Goal: Transaction & Acquisition: Purchase product/service

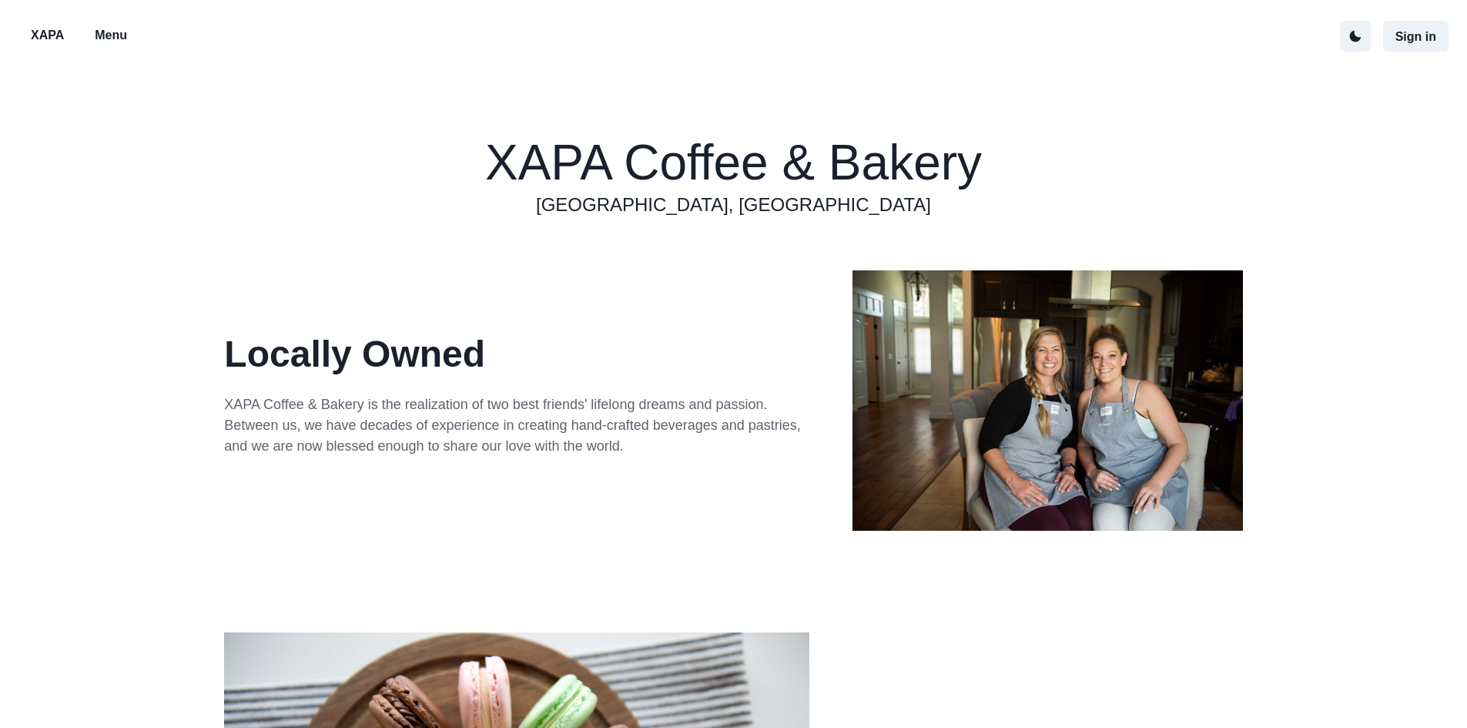
click at [102, 32] on p "Menu" at bounding box center [111, 35] width 32 height 18
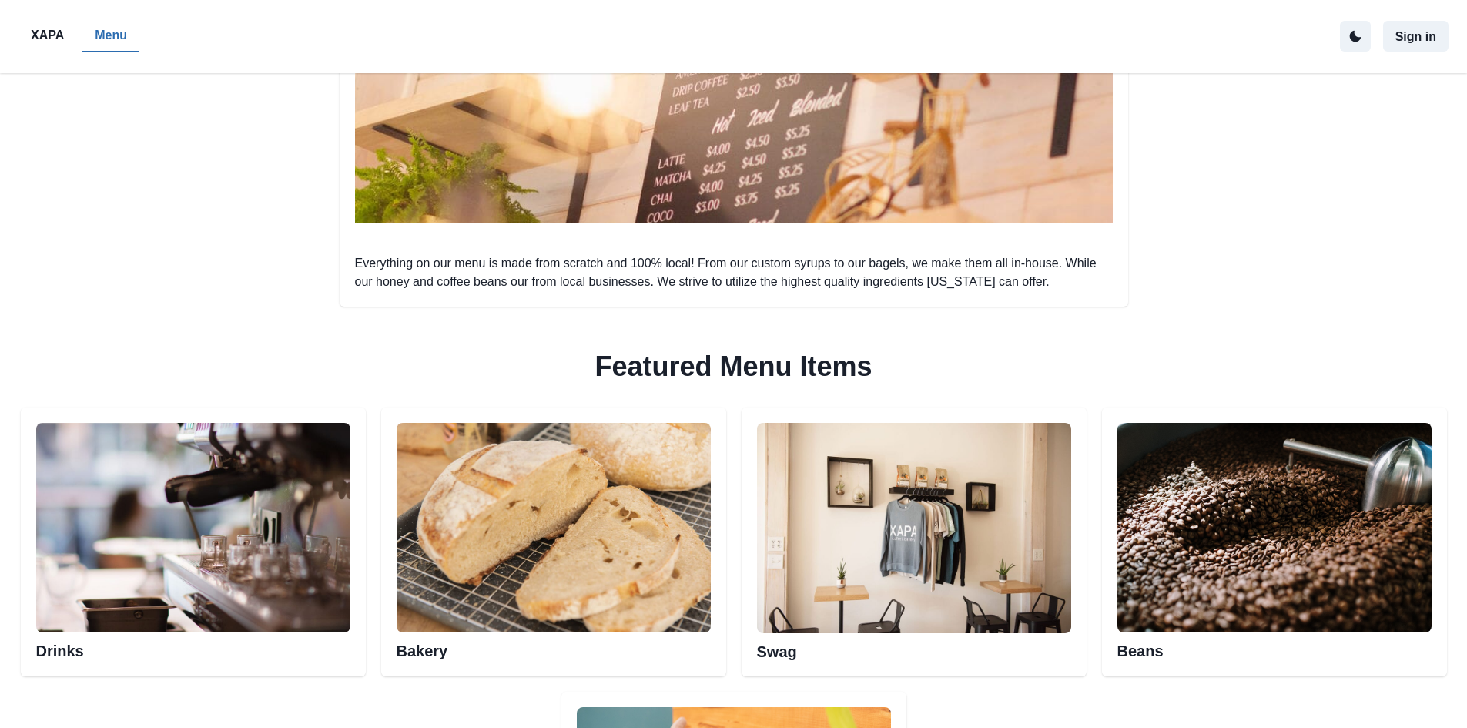
scroll to position [616, 0]
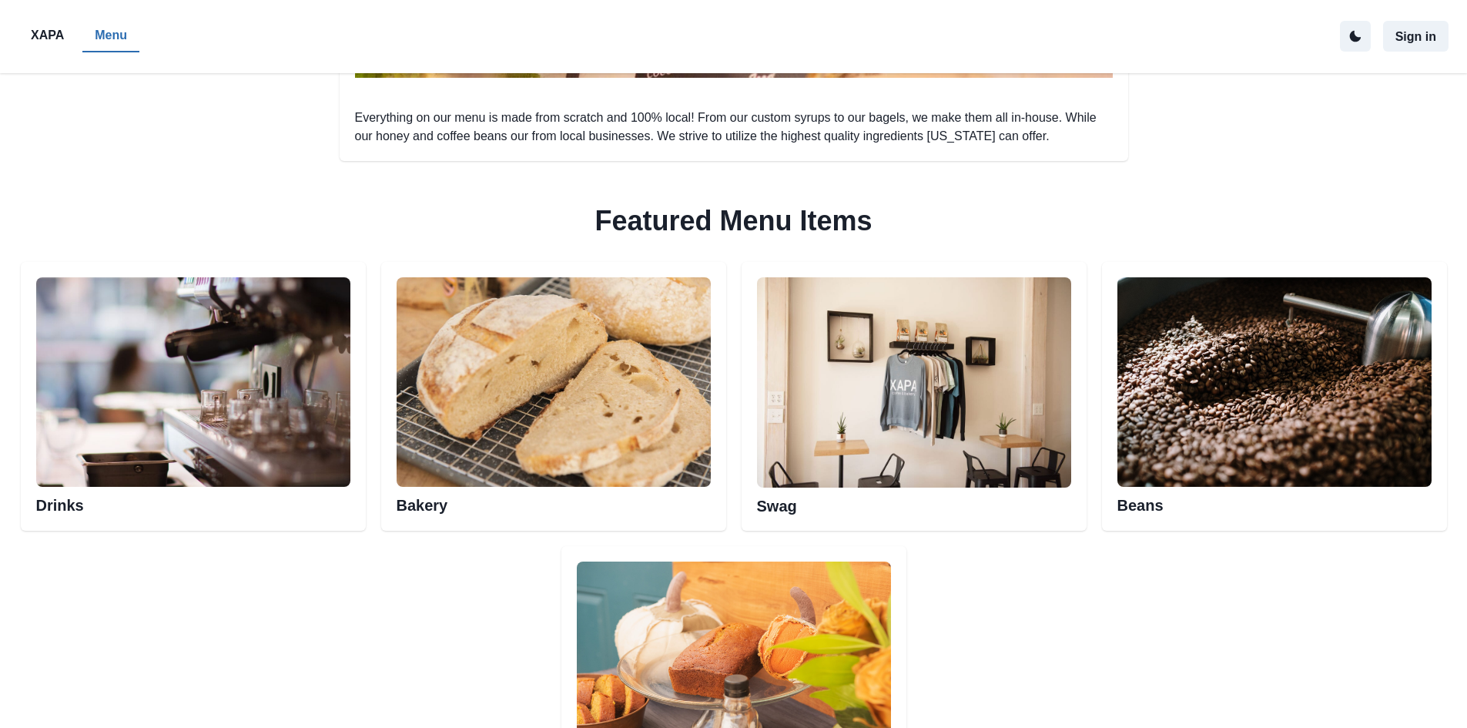
click at [658, 436] on img at bounding box center [554, 382] width 314 height 210
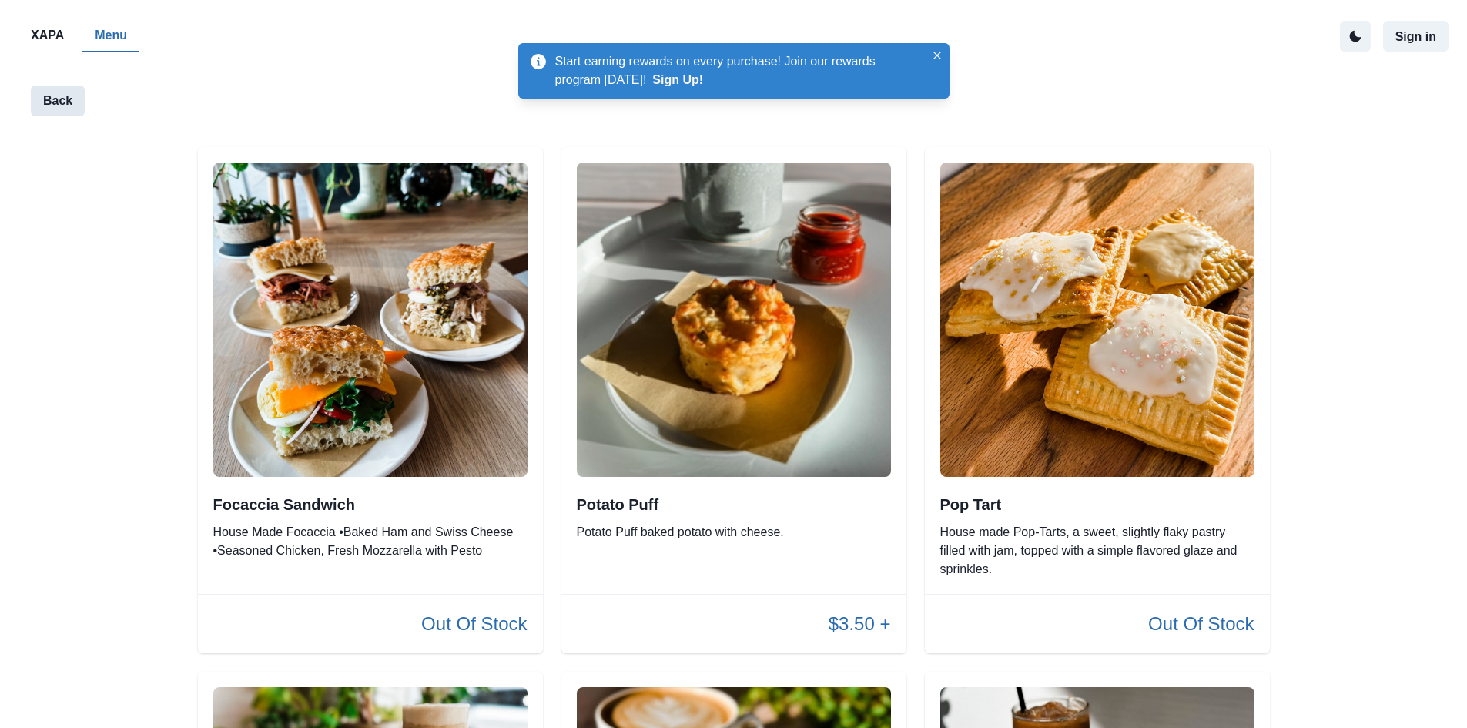
click at [66, 100] on button "Back" at bounding box center [58, 101] width 54 height 31
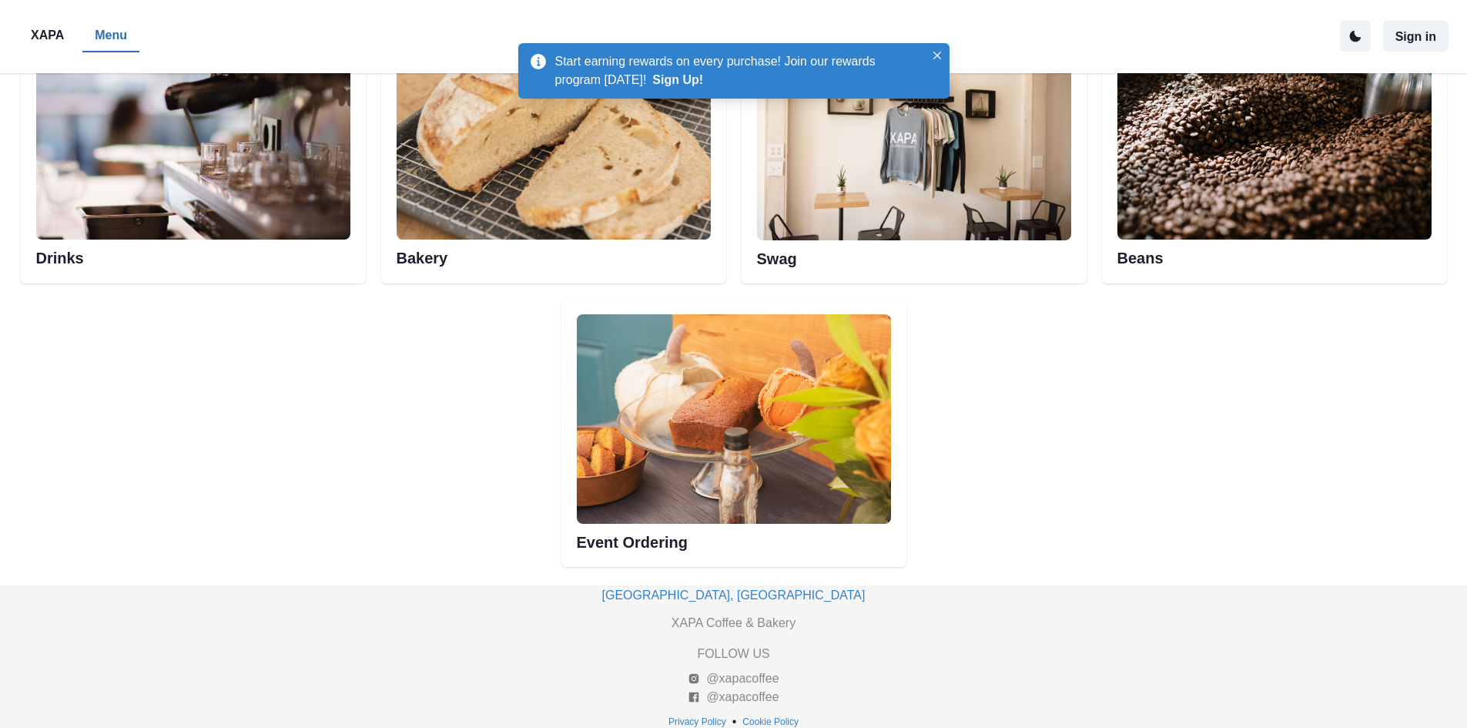
scroll to position [867, 0]
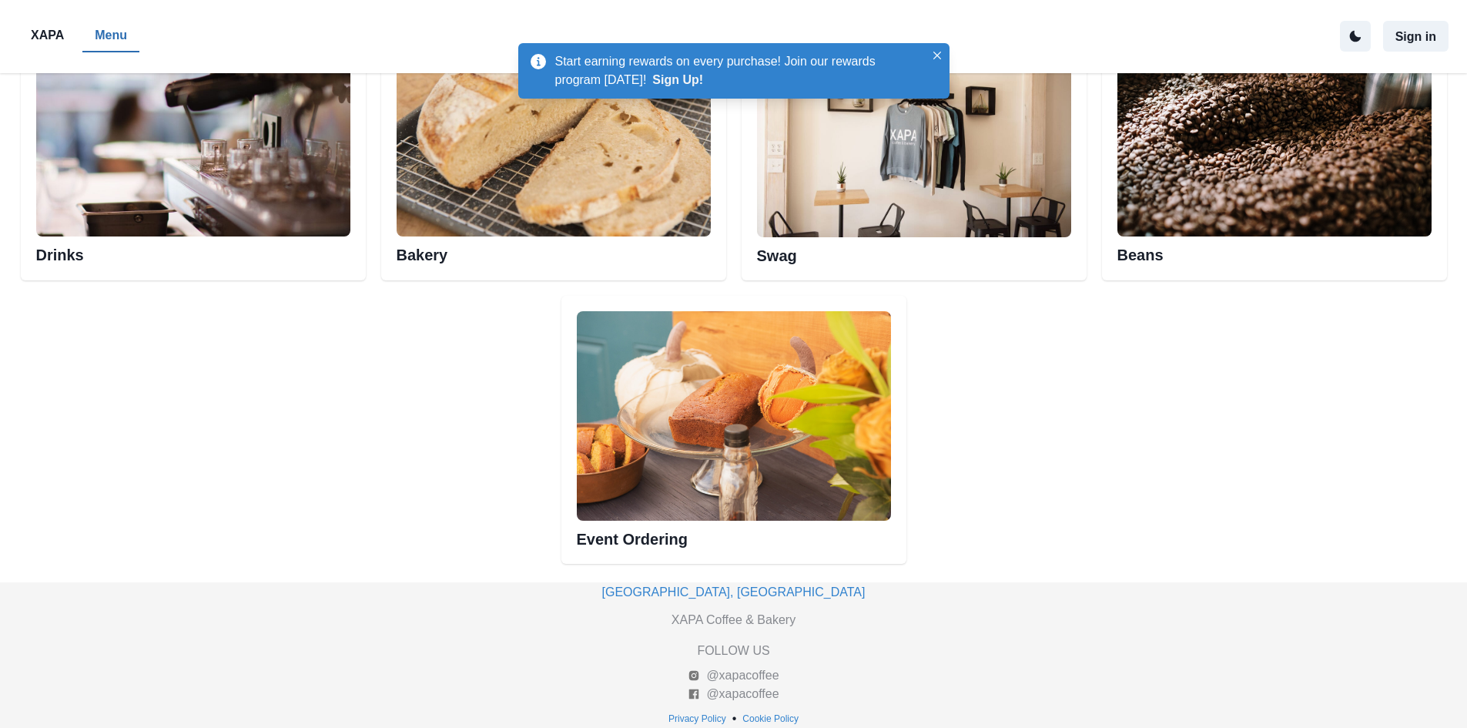
click at [645, 424] on img at bounding box center [734, 416] width 314 height 210
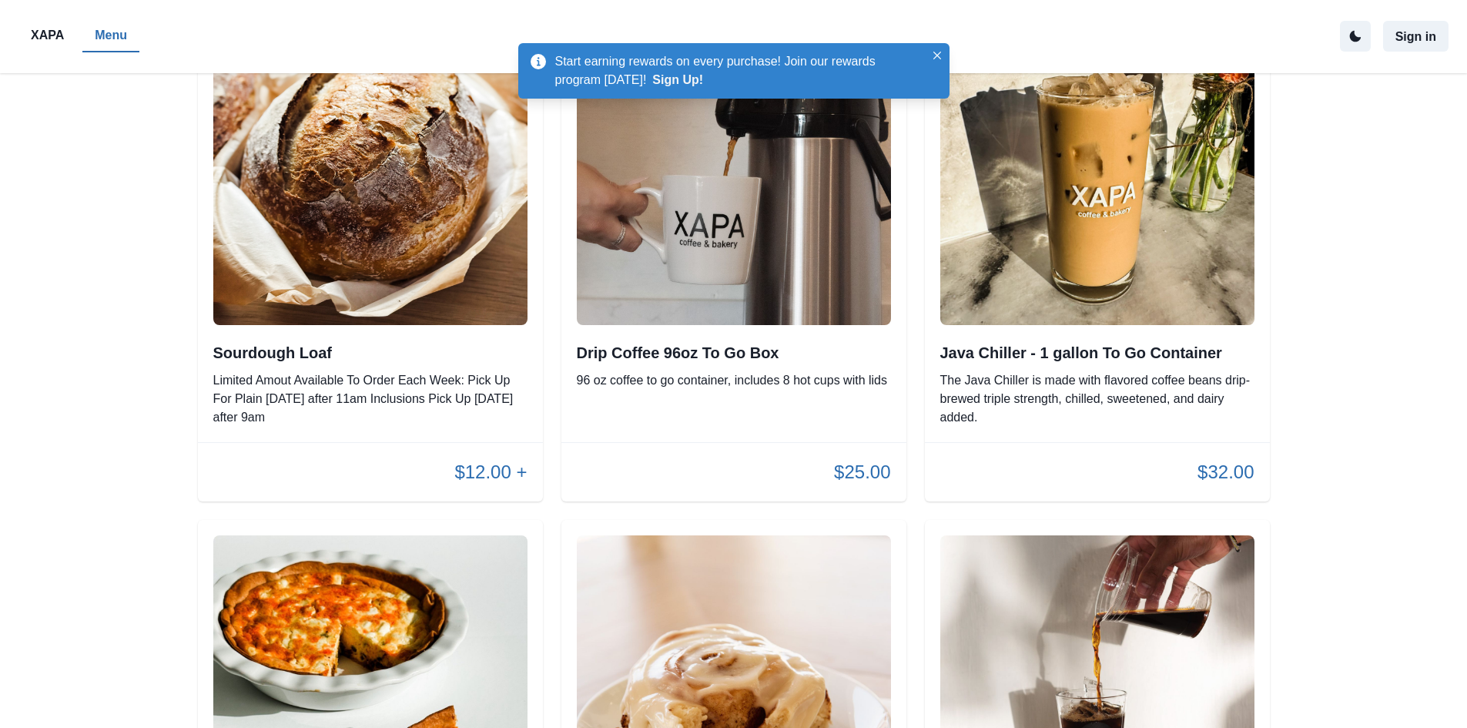
scroll to position [75, 0]
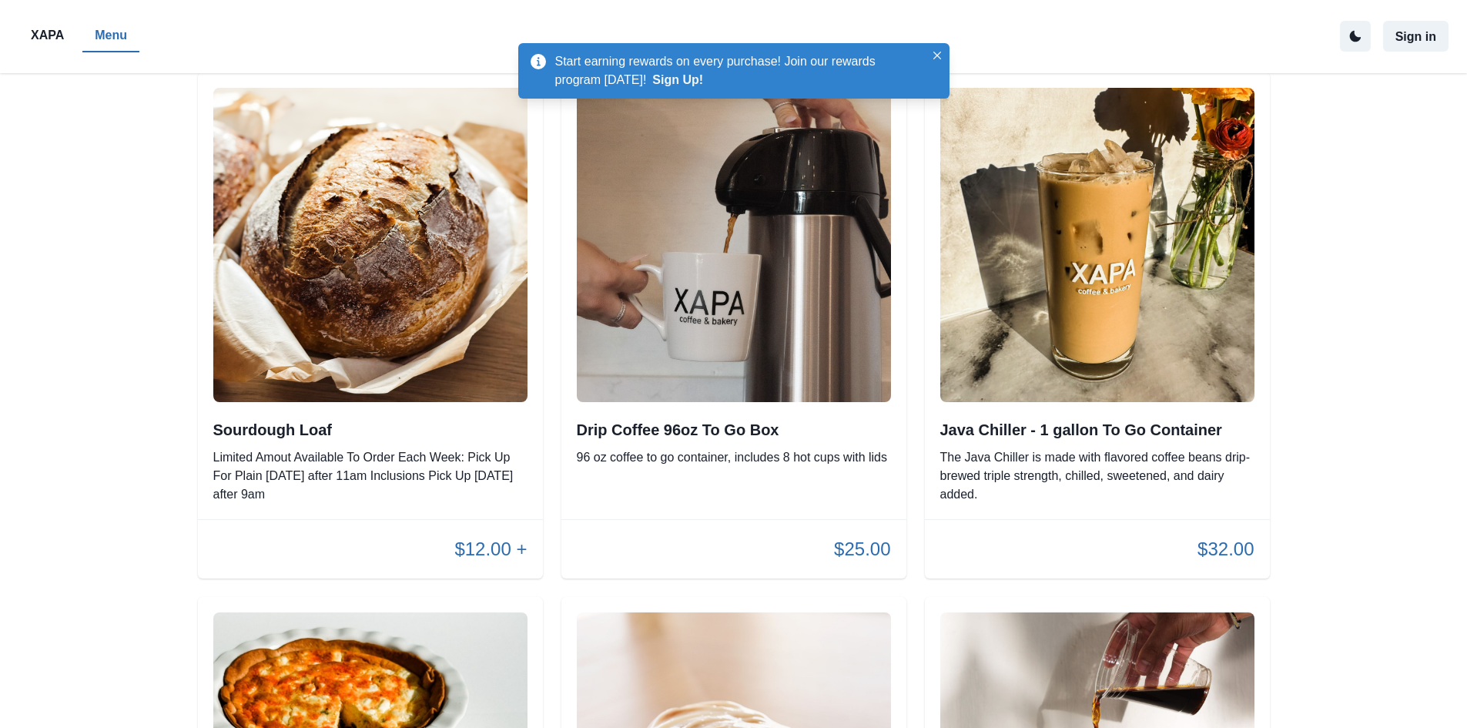
click at [473, 322] on img at bounding box center [370, 245] width 314 height 314
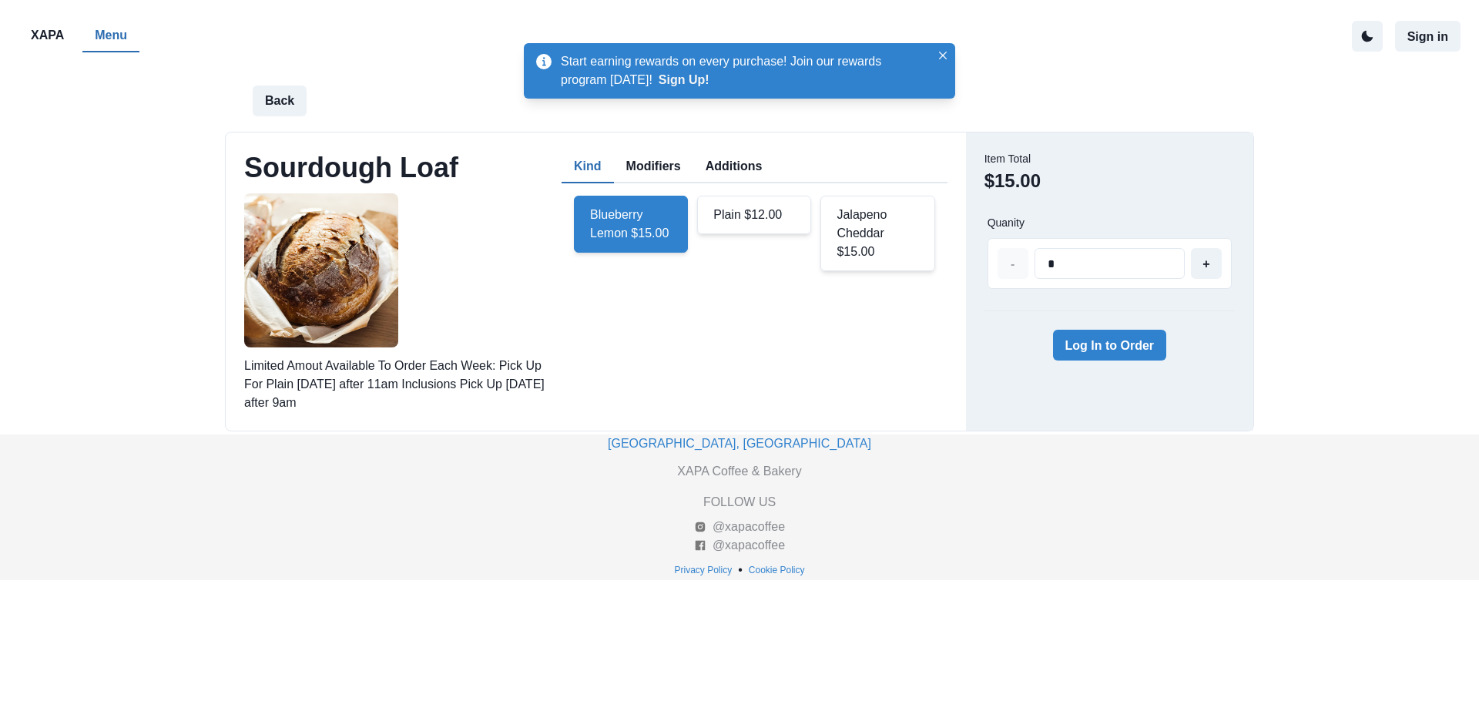
click at [843, 239] on div "Jalapeno Cheddar $15.00" at bounding box center [877, 233] width 114 height 75
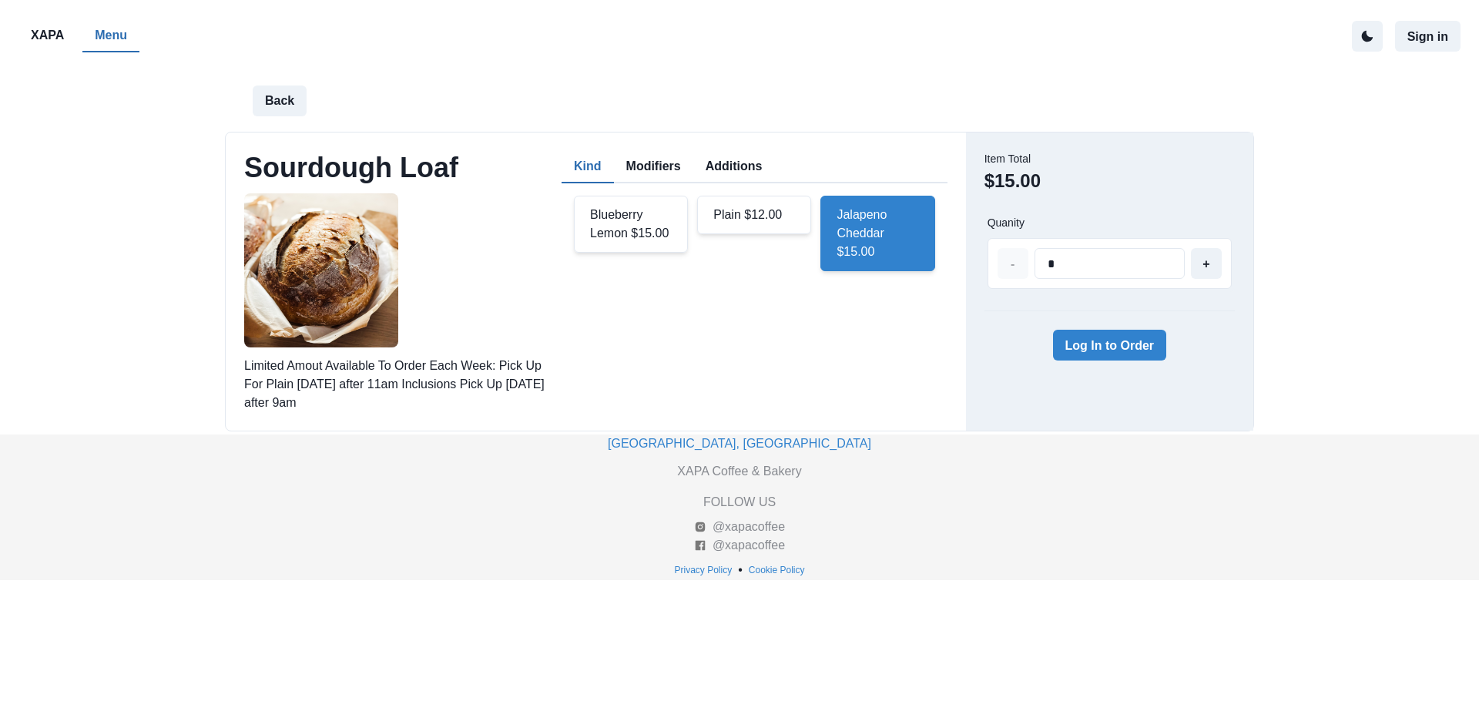
click at [753, 218] on div "Plain $12.00" at bounding box center [754, 215] width 114 height 39
